Goal: Task Accomplishment & Management: Use online tool/utility

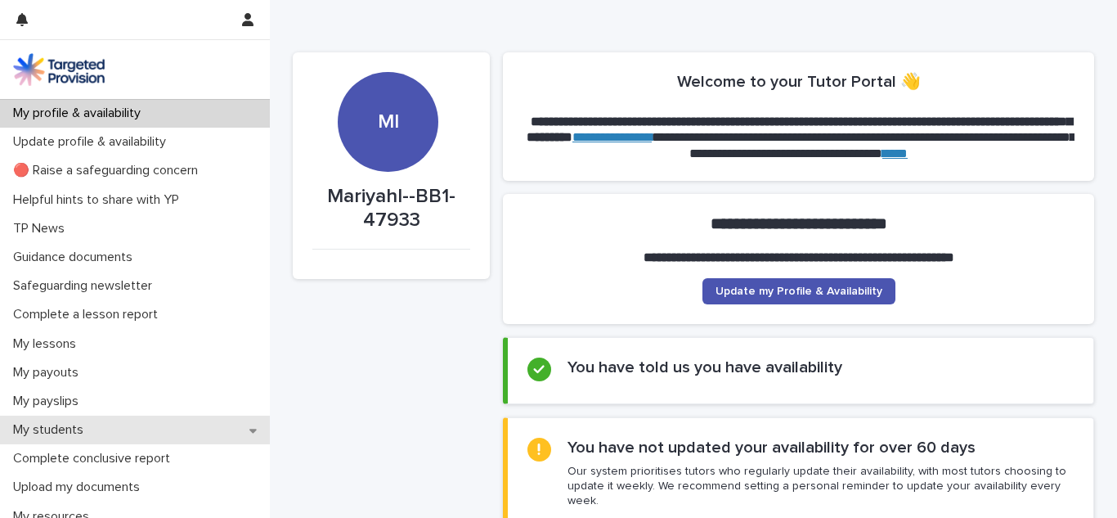
click at [137, 431] on div "My students" at bounding box center [135, 429] width 270 height 29
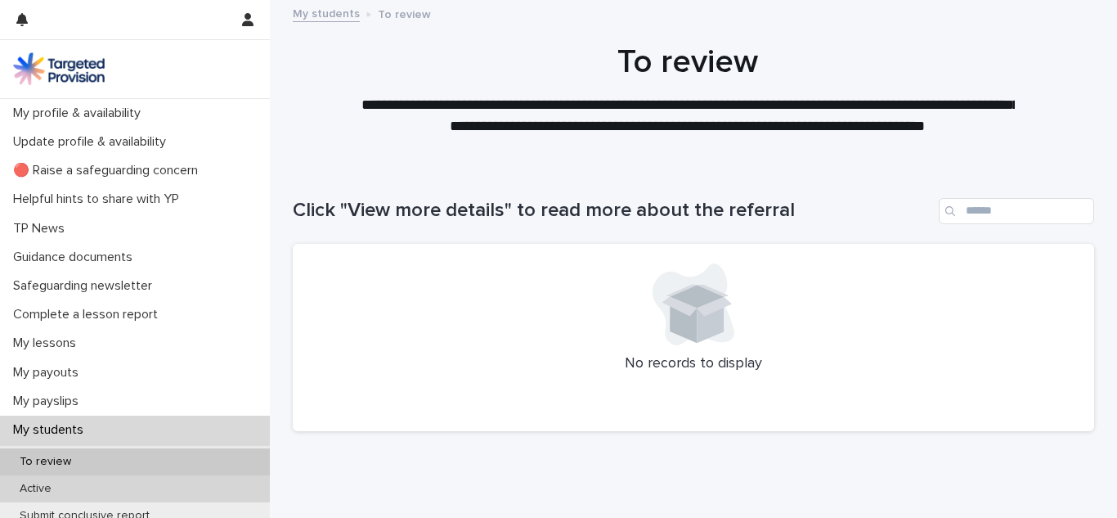
click at [104, 489] on div "Active" at bounding box center [135, 488] width 270 height 27
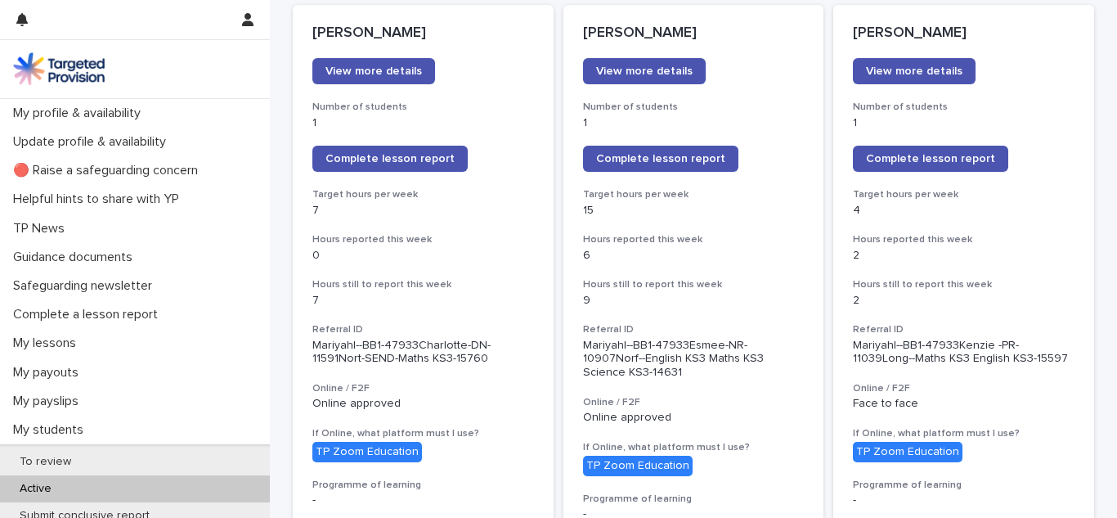
scroll to position [244, 0]
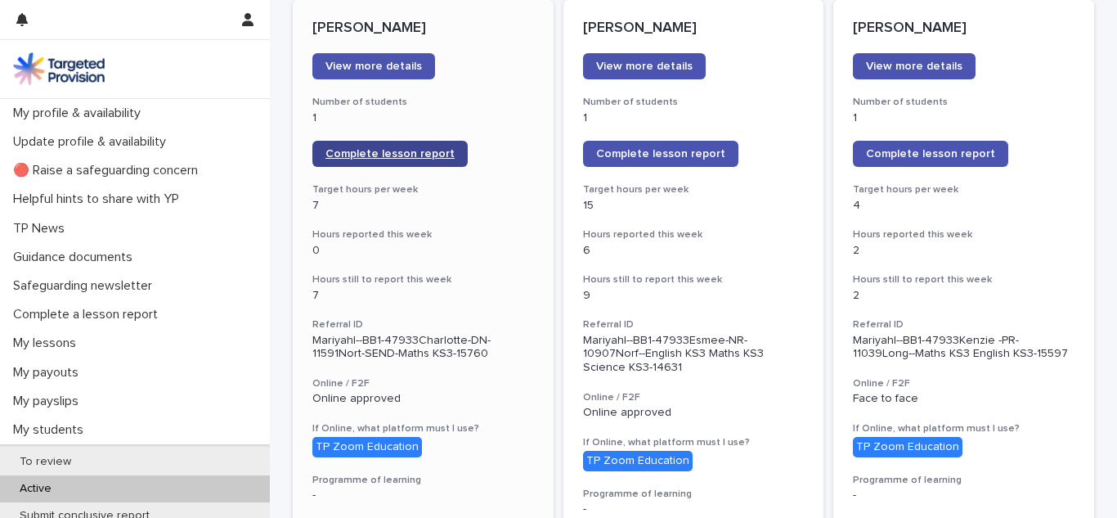
click at [419, 150] on span "Complete lesson report" at bounding box center [389, 153] width 129 height 11
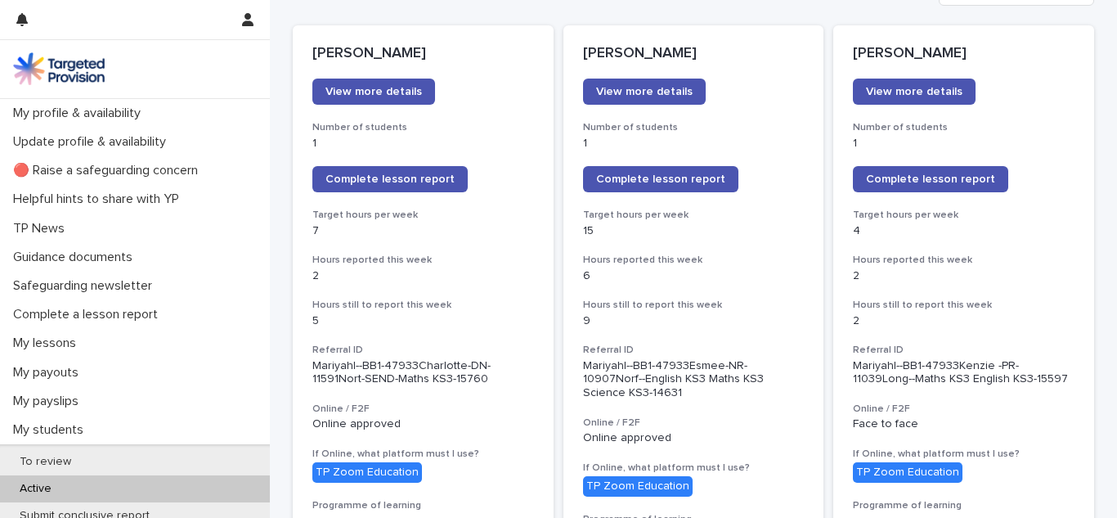
scroll to position [227, 0]
